Goal: Transaction & Acquisition: Purchase product/service

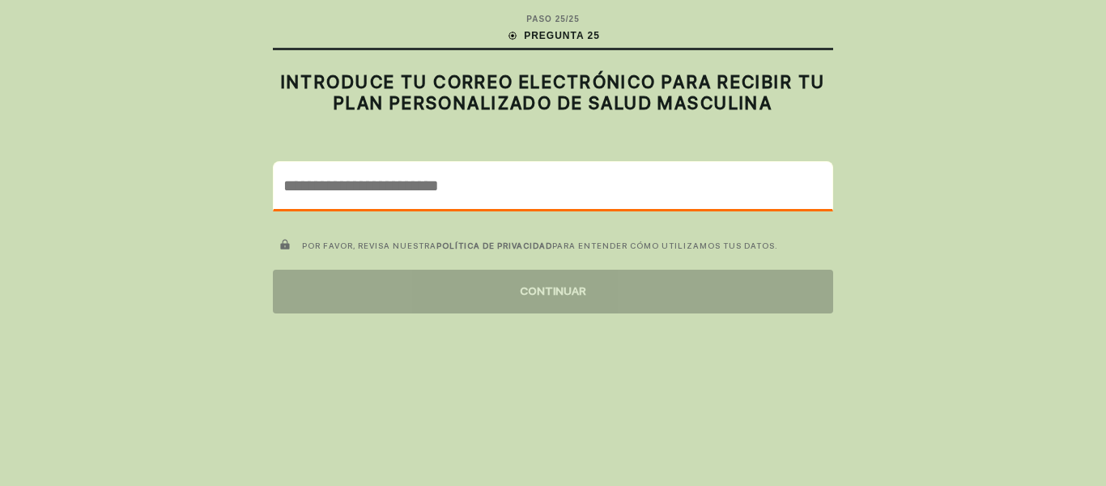
click at [334, 186] on input "email" at bounding box center [553, 185] width 559 height 47
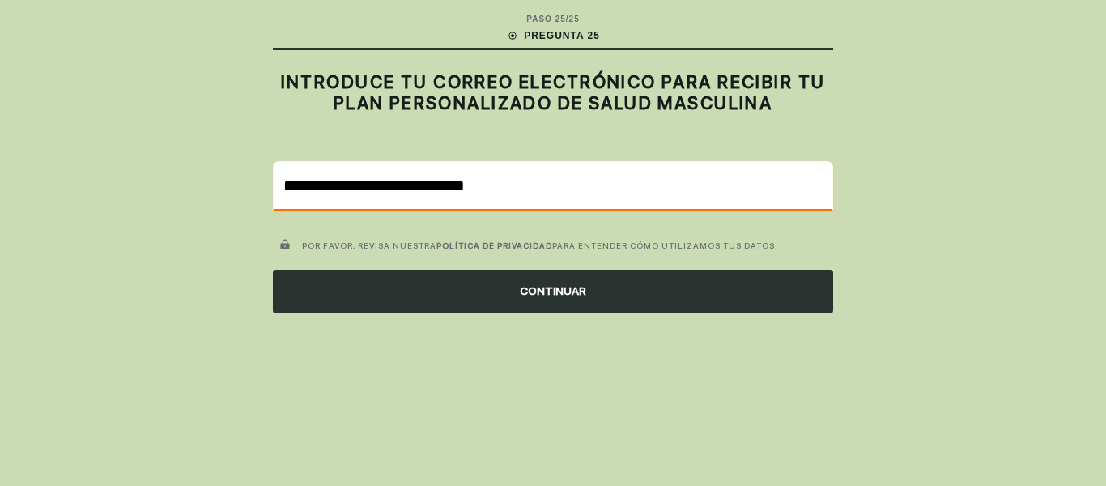
type input "**********"
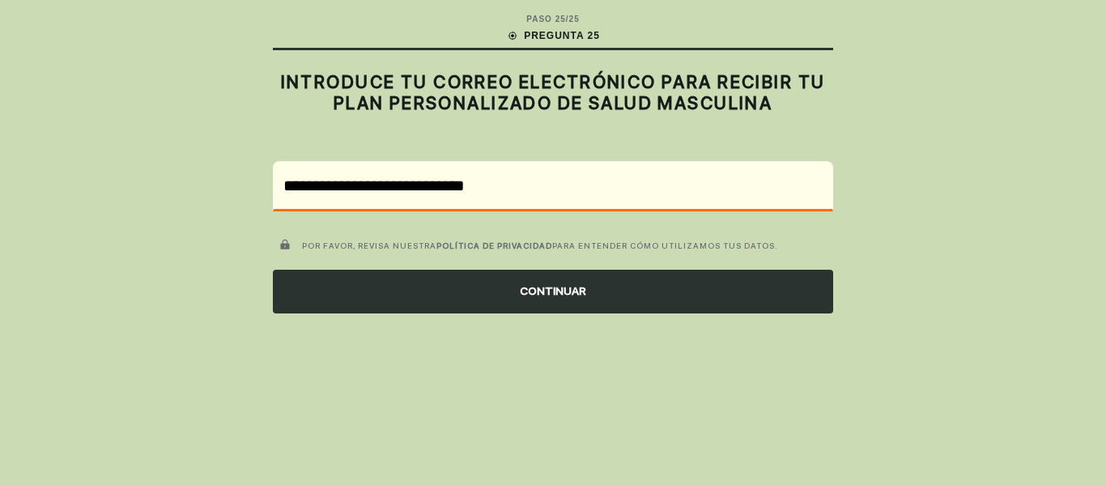
click at [556, 292] on font "CONTINUAR" at bounding box center [553, 290] width 66 height 13
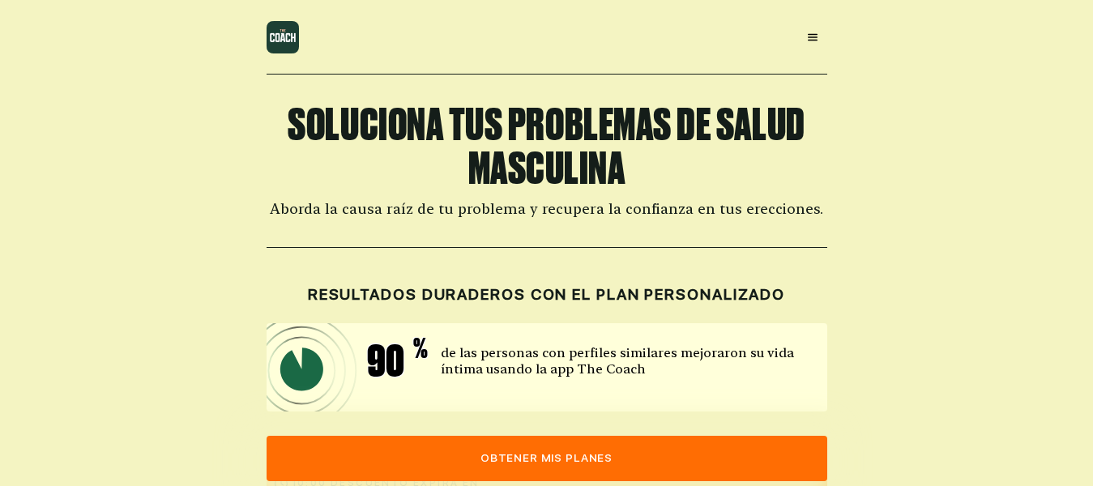
click at [812, 37] on icon at bounding box center [813, 37] width 10 height 7
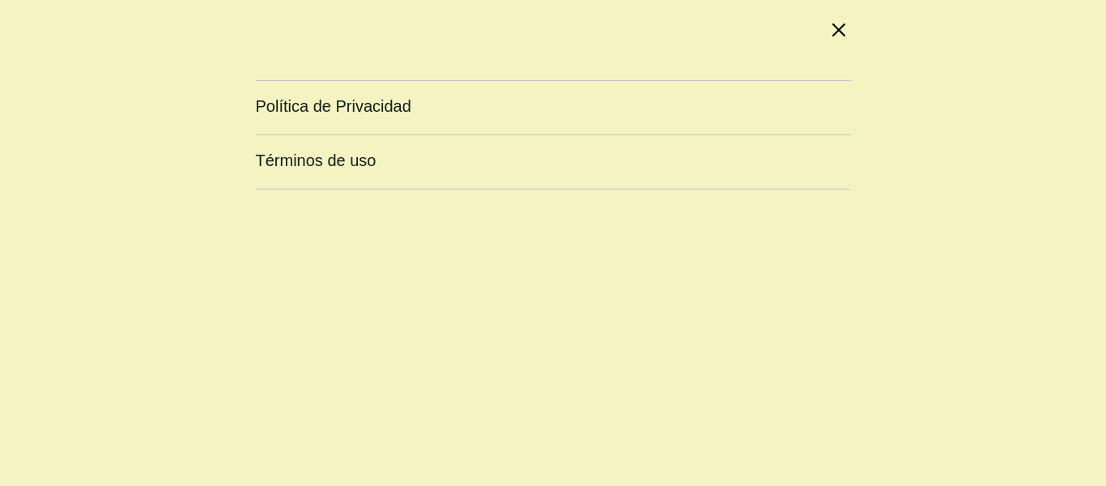
click at [838, 30] on icon at bounding box center [839, 29] width 13 height 13
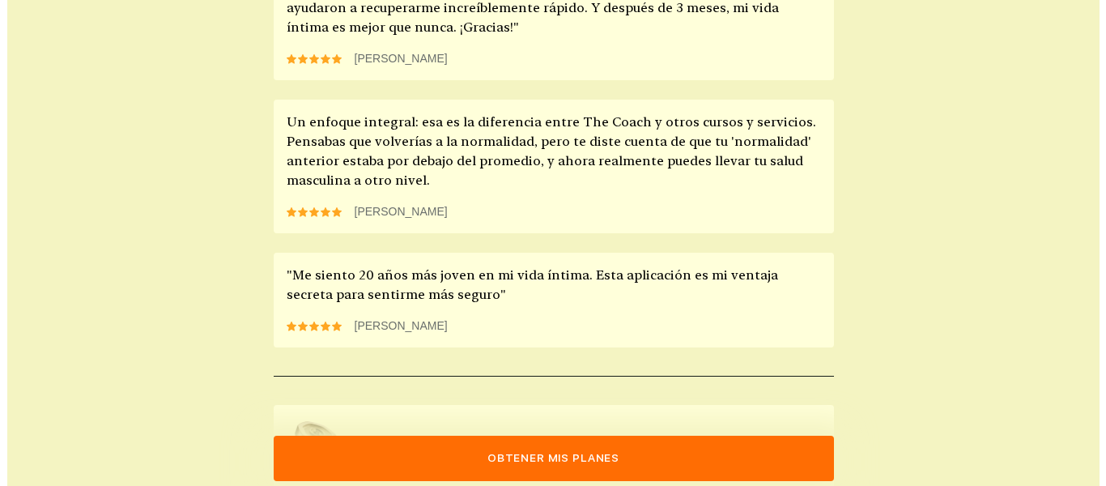
scroll to position [1639, 0]
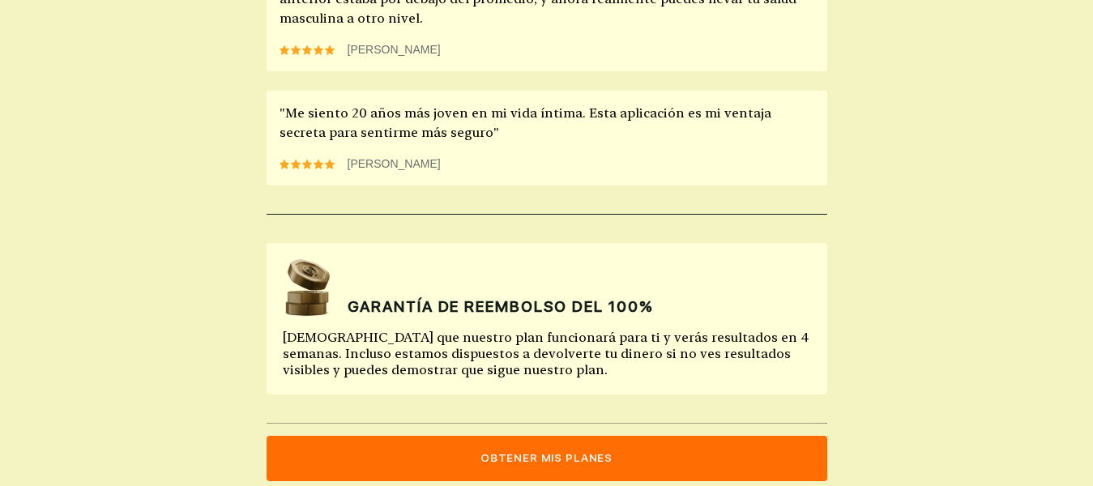
click at [545, 462] on font "Obtener mis planes" at bounding box center [546, 457] width 132 height 13
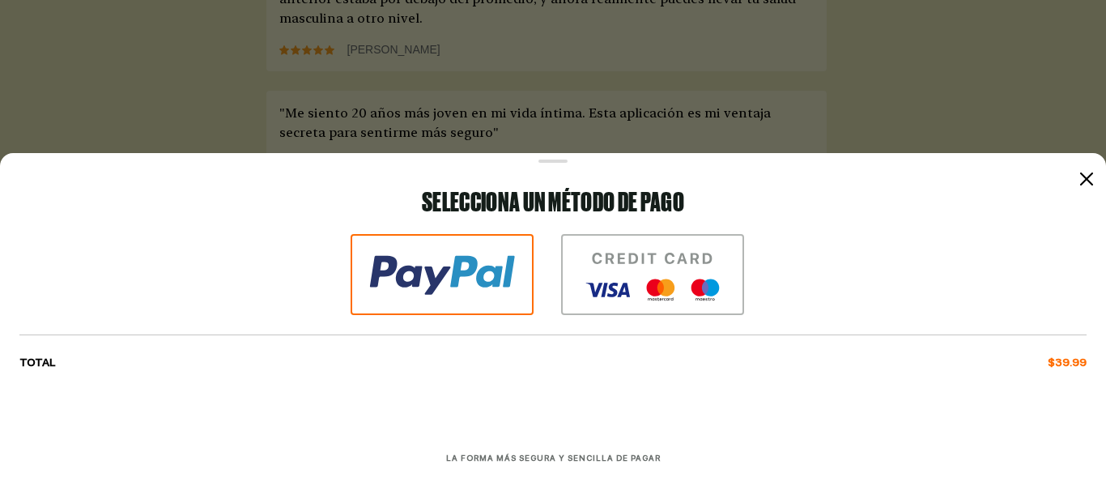
click at [1085, 176] on icon at bounding box center [1086, 179] width 13 height 13
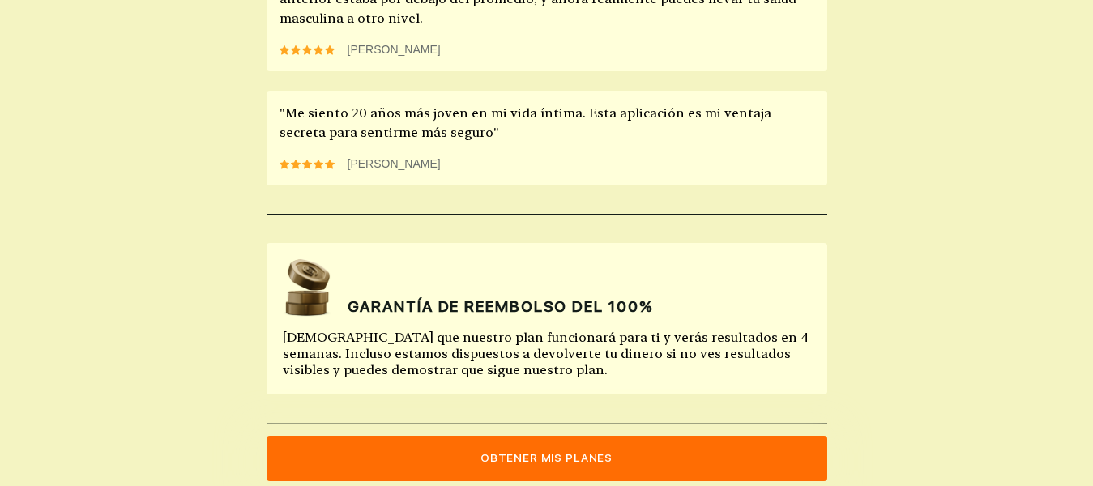
click at [447, 309] on section "GARANTÍA DE REEMBOLSO DEL 100% [DEMOGRAPHIC_DATA] que nuestro plan funcionará p…" at bounding box center [546, 318] width 560 height 151
click at [382, 157] on font "[PERSON_NAME]" at bounding box center [393, 163] width 93 height 13
click at [548, 458] on font "Obtener mis planes" at bounding box center [546, 457] width 132 height 13
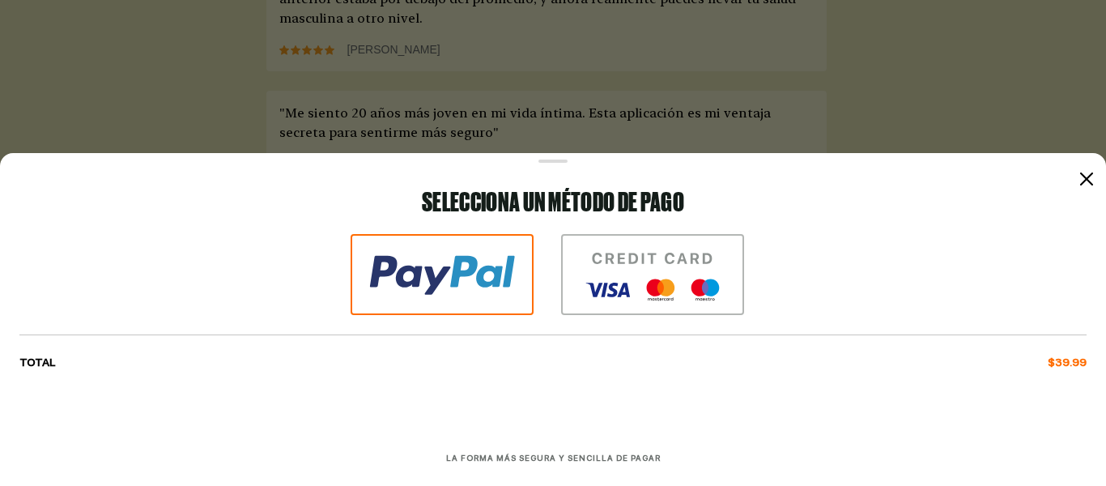
click at [632, 255] on img at bounding box center [652, 274] width 183 height 81
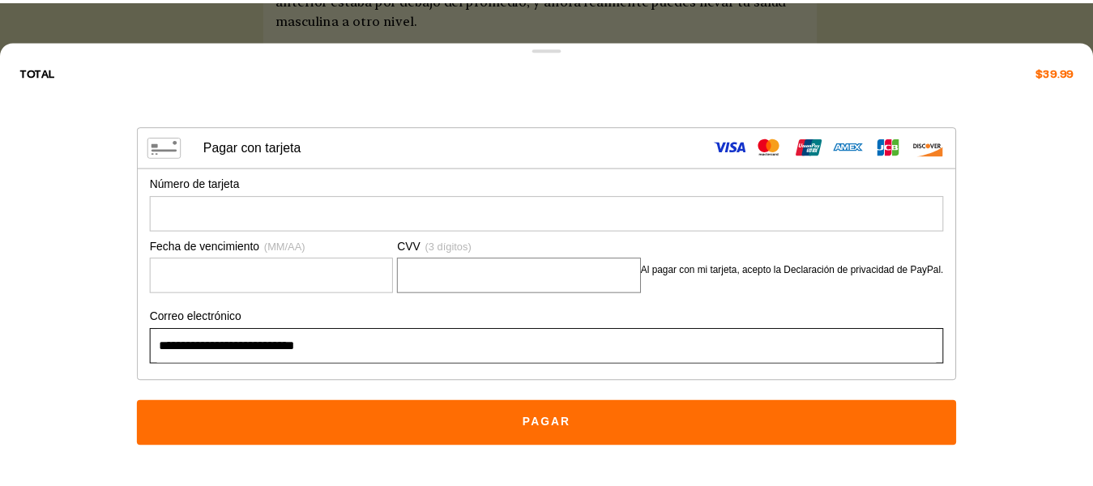
scroll to position [0, 0]
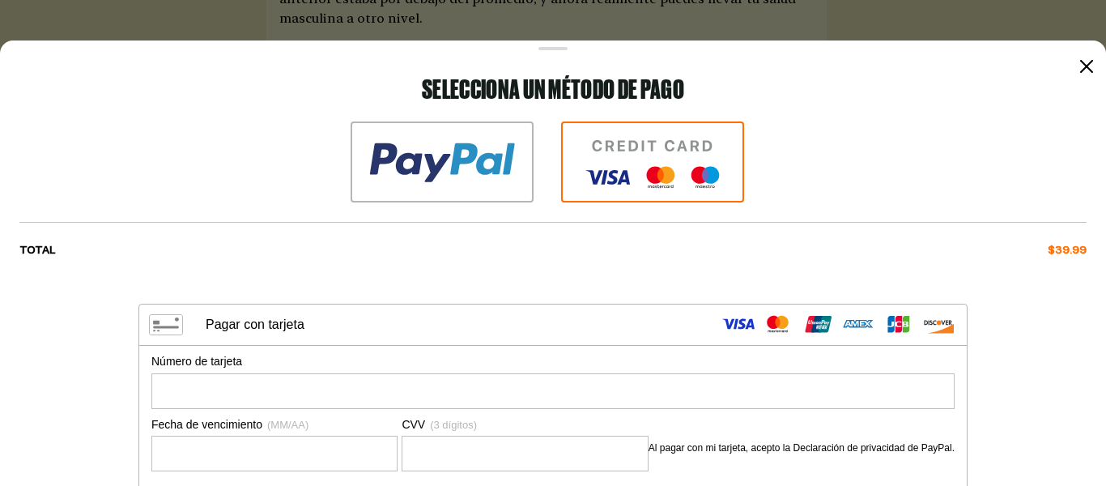
click at [1080, 63] on icon at bounding box center [1086, 66] width 13 height 13
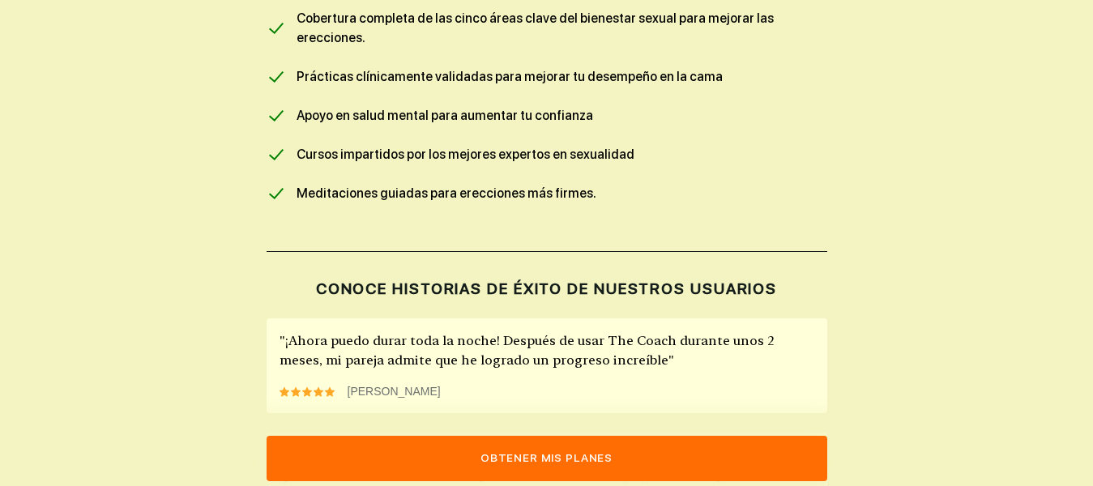
scroll to position [910, 0]
